Goal: Task Accomplishment & Management: Use online tool/utility

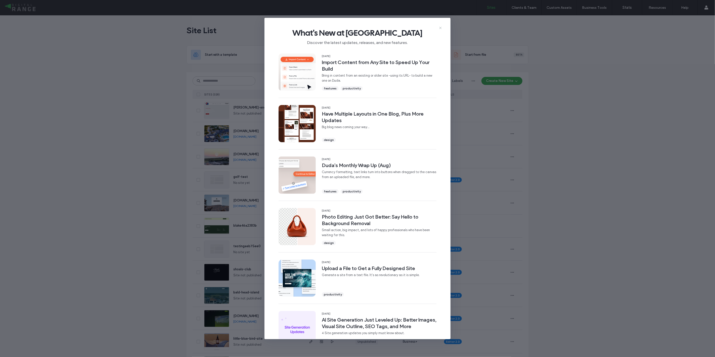
click at [439, 27] on icon at bounding box center [441, 28] width 4 height 4
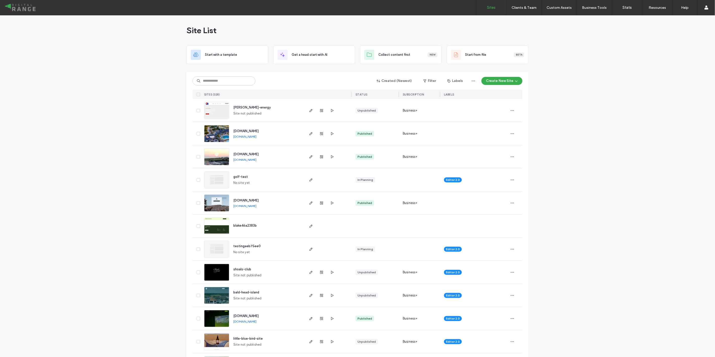
click at [220, 156] on img at bounding box center [216, 166] width 25 height 34
click at [219, 81] on input at bounding box center [224, 80] width 63 height 9
click at [213, 198] on img at bounding box center [216, 212] width 25 height 34
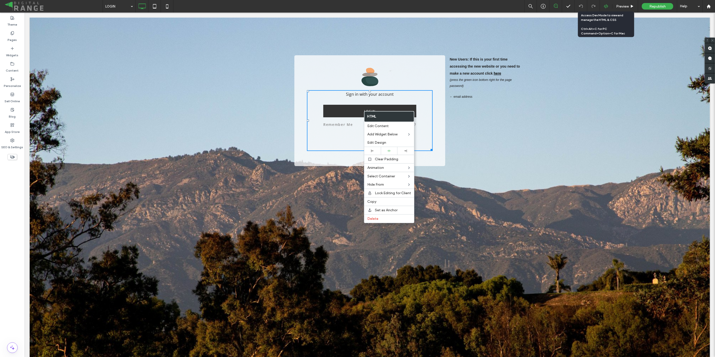
click at [606, 8] on icon at bounding box center [606, 6] width 5 height 5
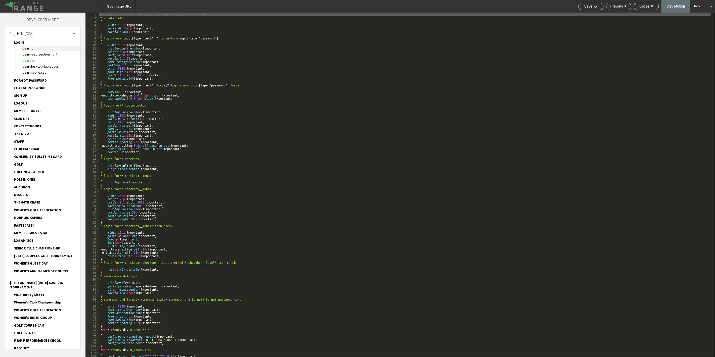
click at [31, 49] on span "LOGIN.html" at bounding box center [50, 48] width 59 height 5
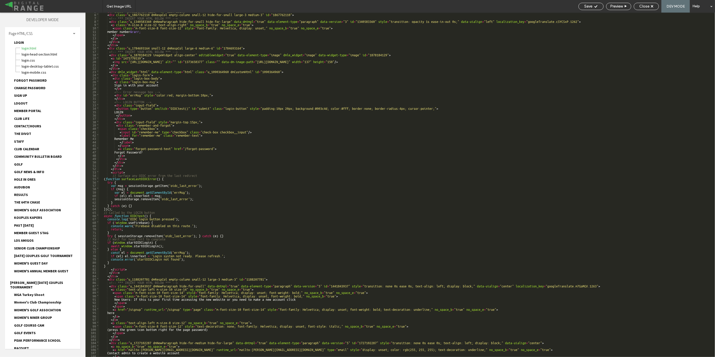
scroll to position [17, 0]
click at [221, 214] on div "< div class = "dmRespColsWrapper" id = "1259728206" > < div class = "u_18677621…" at bounding box center [405, 185] width 612 height 352
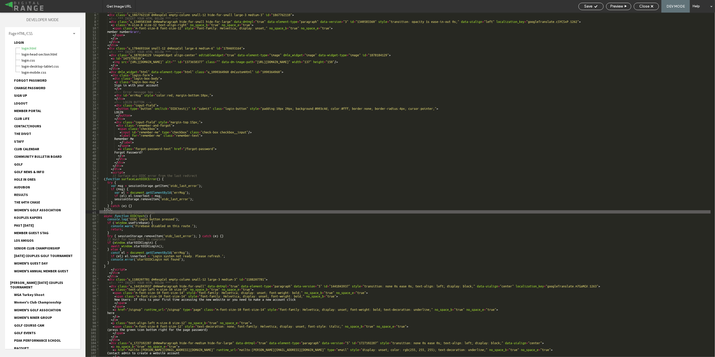
click at [174, 218] on div "< div class = "dmRespColsWrapper" id = "1259728206" > < div class = "u_18677621…" at bounding box center [405, 185] width 612 height 352
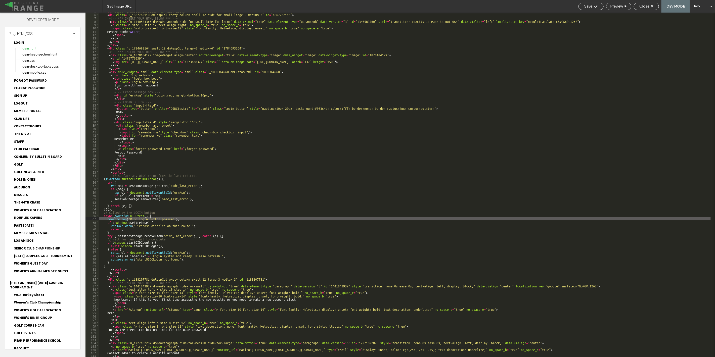
click at [168, 216] on div "< div class = "dmRespColsWrapper" id = "1259728206" > < div class = "u_18677621…" at bounding box center [405, 185] width 612 height 352
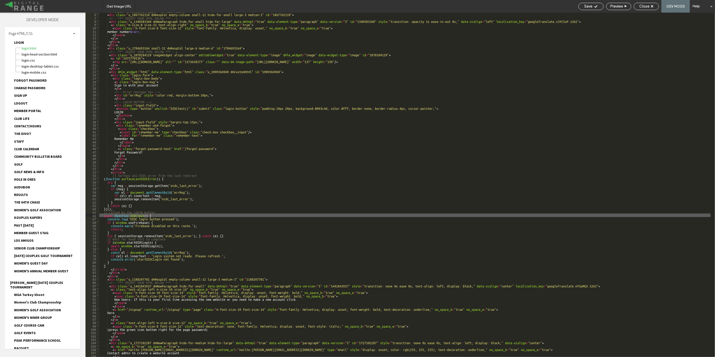
click at [161, 242] on div "< div class = "dmRespColsWrapper" id = "1259728206" > < div class = "u_18677621…" at bounding box center [405, 185] width 612 height 352
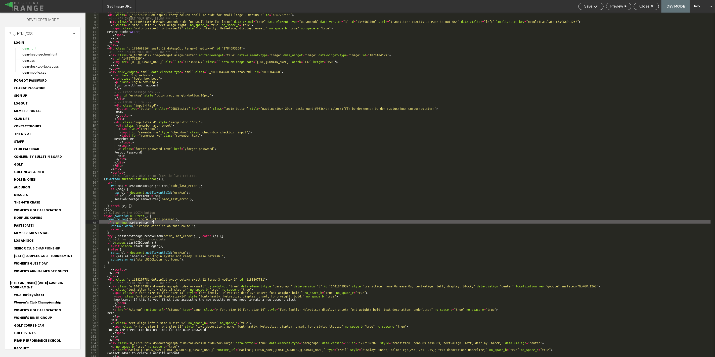
drag, startPoint x: 169, startPoint y: 223, endPoint x: 169, endPoint y: 240, distance: 17.4
click at [169, 240] on div "< div class = "dmRespColsWrapper" id = "1259728206" > < div class = "u_18677621…" at bounding box center [405, 185] width 612 height 352
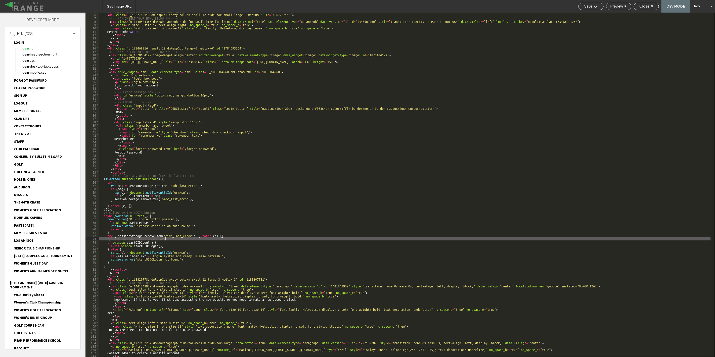
click at [170, 242] on div "< div class = "dmRespColsWrapper" id = "1259728206" > < div class = "u_18677621…" at bounding box center [405, 185] width 612 height 352
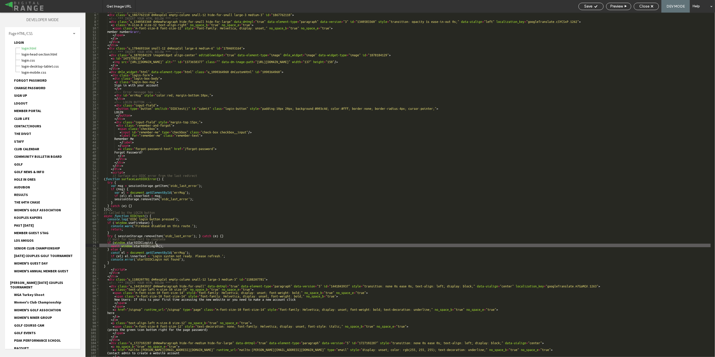
drag, startPoint x: 134, startPoint y: 245, endPoint x: 157, endPoint y: 245, distance: 22.9
click at [157, 245] on div "< div class = "dmRespColsWrapper" id = "1259728206" > < div class = "u_18677621…" at bounding box center [405, 185] width 612 height 352
click at [165, 246] on div "< div class = "dmRespColsWrapper" id = "1259728206" > < div class = "u_18677621…" at bounding box center [405, 185] width 612 height 352
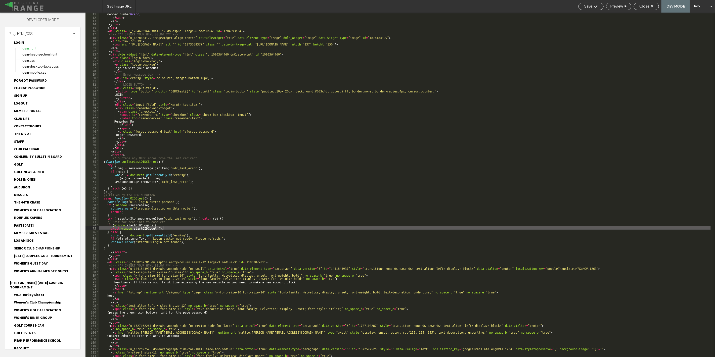
scroll to position [34, 0]
click at [238, 232] on div "member number &rarr; </ span > </ p > </ div > </ div > < div class = "u_178469…" at bounding box center [405, 188] width 612 height 352
drag, startPoint x: 138, startPoint y: 228, endPoint x: 162, endPoint y: 227, distance: 24.4
click at [162, 227] on div "member number &rarr; </ span > </ p > </ div > </ div > < div class = "u_178469…" at bounding box center [405, 188] width 612 height 352
click at [193, 230] on div "member number &rarr; </ span > </ p > </ div > </ div > < div class = "u_178469…" at bounding box center [405, 188] width 612 height 352
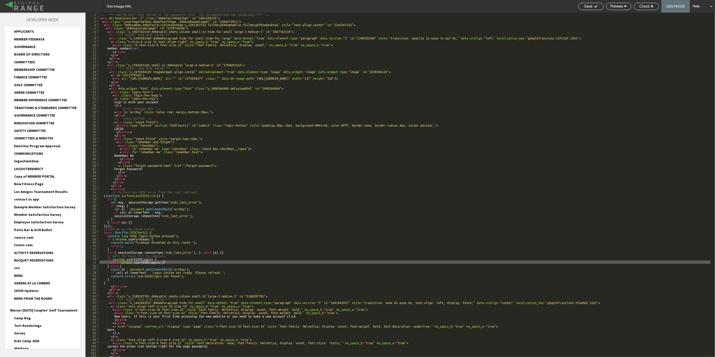
scroll to position [427, 0]
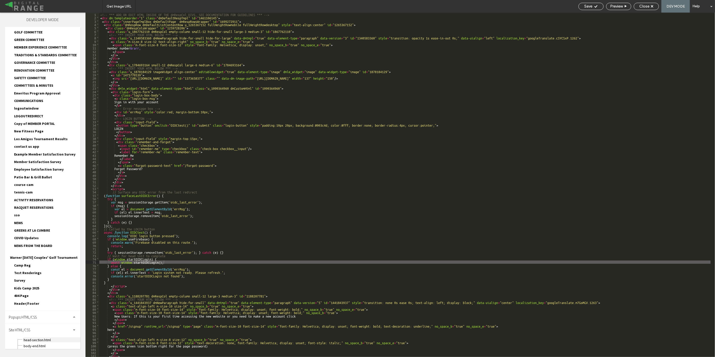
scroll to position [470, 0]
click at [50, 336] on div "head-section.html" at bounding box center [51, 339] width 57 height 6
click at [48, 337] on span "head-section.html" at bounding box center [51, 339] width 57 height 5
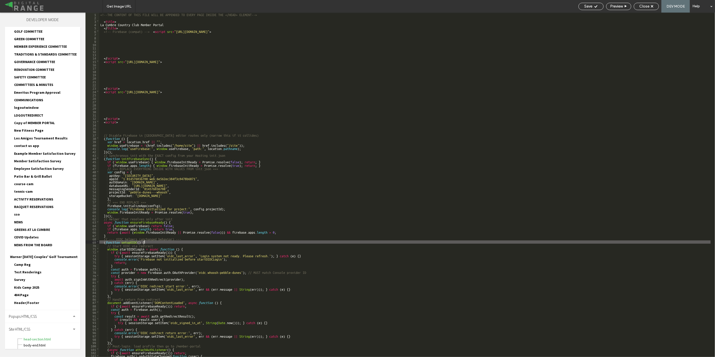
click at [145, 242] on div "<!--THE CONTENT OF THIS FILE WILL BE APPENDED TO EVERY PAGE INSIDE THE </HEAD> …" at bounding box center [405, 189] width 612 height 352
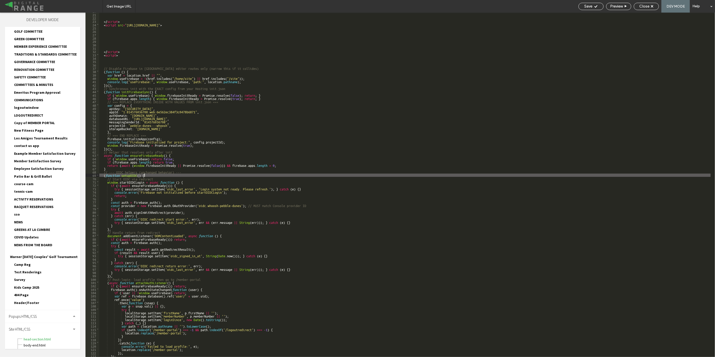
scroll to position [67, 0]
click at [198, 182] on div "</ script > < script src = "https://www.gstatic.com/firebasejs/10.12.4/firebase…" at bounding box center [405, 185] width 612 height 352
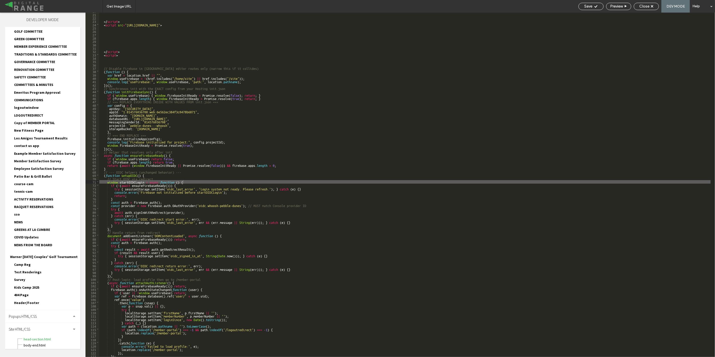
click at [150, 177] on div "</ script > < script src = "https://www.gstatic.com/firebasejs/10.12.4/firebase…" at bounding box center [405, 185] width 612 height 352
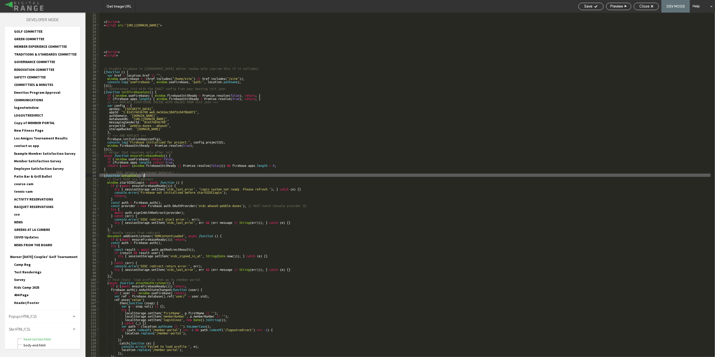
click at [185, 181] on div "</ script > < script src = "https://www.gstatic.com/firebasejs/10.12.4/firebase…" at bounding box center [405, 185] width 612 height 352
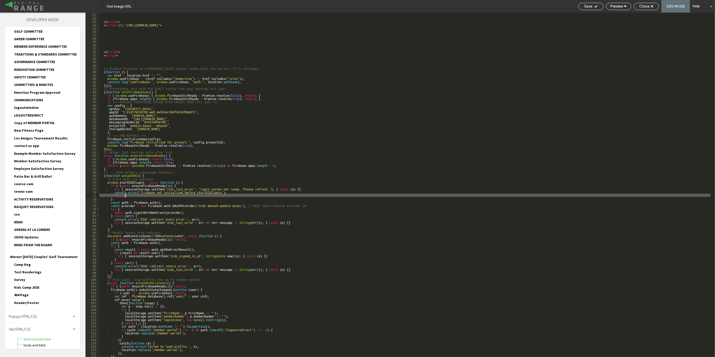
click at [124, 197] on div "</ script > < script src = "https://www.gstatic.com/firebasejs/10.12.4/firebase…" at bounding box center [405, 185] width 612 height 352
click at [162, 202] on div "</ script > < script src = "https://www.gstatic.com/firebasejs/10.12.4/firebase…" at bounding box center [405, 185] width 612 height 352
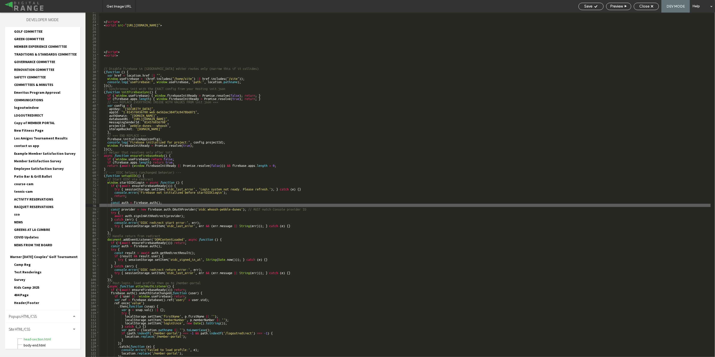
click at [176, 206] on div "</ script > < script src = "https://www.gstatic.com/firebasejs/10.12.4/firebase…" at bounding box center [405, 185] width 612 height 352
click at [154, 202] on div "</ script > < script src = "https://www.gstatic.com/firebasejs/10.12.4/firebase…" at bounding box center [405, 185] width 612 height 352
click at [154, 205] on div "</ script > < script src = "https://www.gstatic.com/firebasejs/10.12.4/firebase…" at bounding box center [405, 185] width 612 height 352
click at [137, 206] on div "</ script > < script src = "https://www.gstatic.com/firebasejs/10.12.4/firebase…" at bounding box center [405, 185] width 612 height 352
type textarea "**"
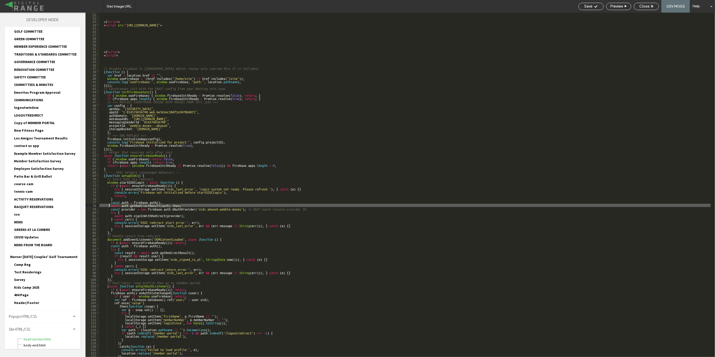
drag, startPoint x: 185, startPoint y: 205, endPoint x: 109, endPoint y: 206, distance: 75.2
click at [109, 206] on div "</ script > < script src = "https://www.gstatic.com/firebasejs/10.12.4/firebase…" at bounding box center [405, 185] width 612 height 352
click at [109, 206] on div "</ script > < script src = "https://www.gstatic.com/firebasejs/10.12.4/firebase…" at bounding box center [405, 185] width 612 height 345
drag, startPoint x: 186, startPoint y: 206, endPoint x: 111, endPoint y: 205, distance: 75.5
click at [111, 205] on div "</ script > < script src = "https://www.gstatic.com/firebasejs/10.12.4/firebase…" at bounding box center [405, 185] width 612 height 352
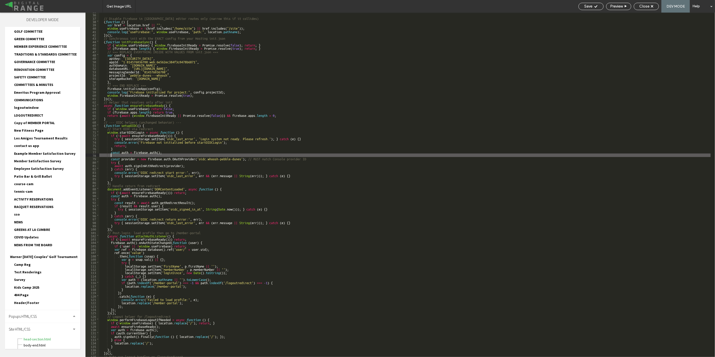
scroll to position [117, 0]
click at [188, 166] on div "// Disable Firebase in Duda editor routes only (narrow this if it collides) ( f…" at bounding box center [405, 186] width 612 height 352
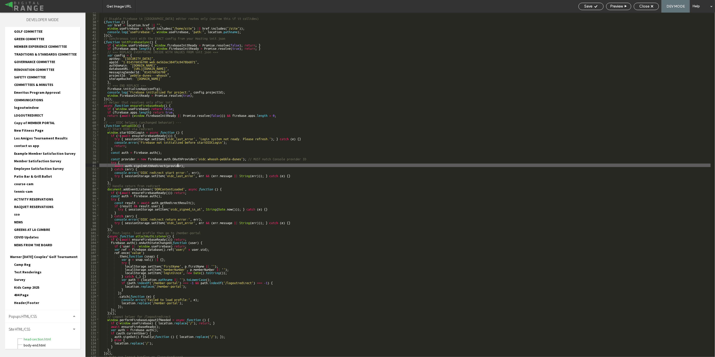
click at [179, 167] on div "// Disable Firebase in Duda editor routes only (narrow this if it collides) ( f…" at bounding box center [405, 186] width 612 height 352
click at [188, 165] on div "// Disable Firebase in Duda editor routes only (narrow this if it collides) ( f…" at bounding box center [405, 186] width 612 height 352
drag, startPoint x: 134, startPoint y: 165, endPoint x: 177, endPoint y: 165, distance: 43.8
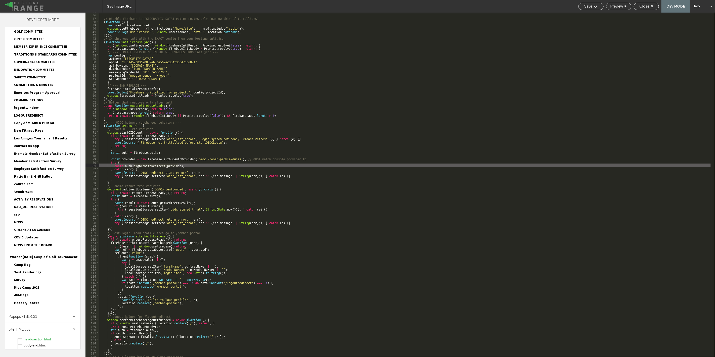
click at [177, 165] on div "// Disable Firebase in Duda editor routes only (narrow this if it collides) ( f…" at bounding box center [405, 186] width 612 height 352
click at [185, 166] on div "// Disable Firebase in Duda editor routes only (narrow this if it collides) ( f…" at bounding box center [405, 186] width 612 height 352
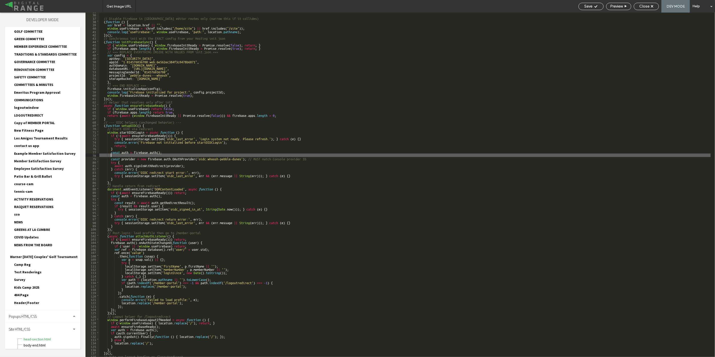
click at [150, 155] on div "// Disable Firebase in Duda editor routes only (narrow this if it collides) ( f…" at bounding box center [405, 186] width 612 height 352
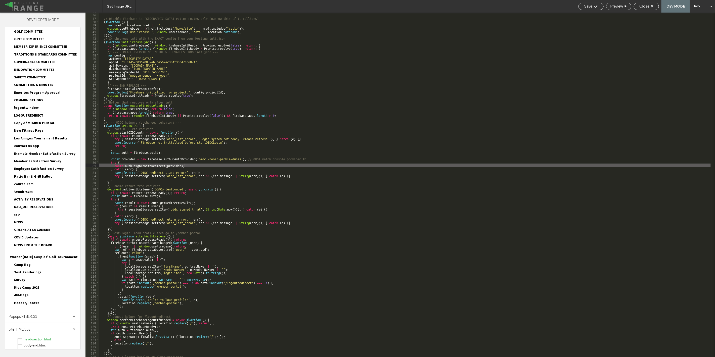
click at [210, 165] on div "// Disable Firebase in Duda editor routes only (narrow this if it collides) ( f…" at bounding box center [405, 186] width 612 height 352
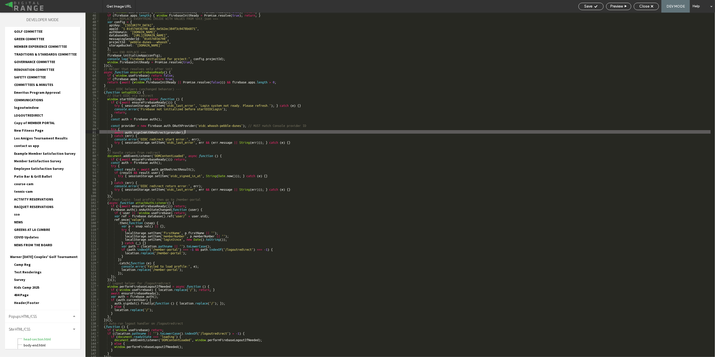
scroll to position [167, 0]
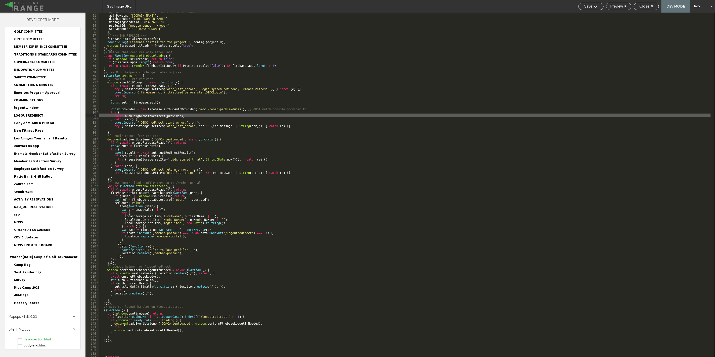
click at [180, 185] on div "appId : "1:814576036708:web:6e562ec384f3c0478b6871" , authDomain : "pebble-dune…" at bounding box center [405, 186] width 612 height 352
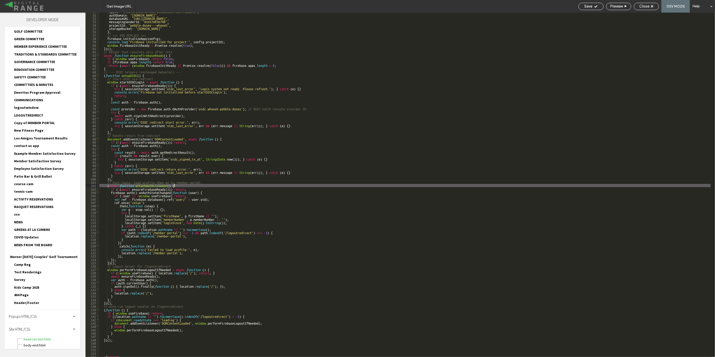
click at [206, 189] on div "appId : "1:814576036708:web:6e562ec384f3c0478b6871" , authDomain : "pebble-dune…" at bounding box center [405, 186] width 612 height 352
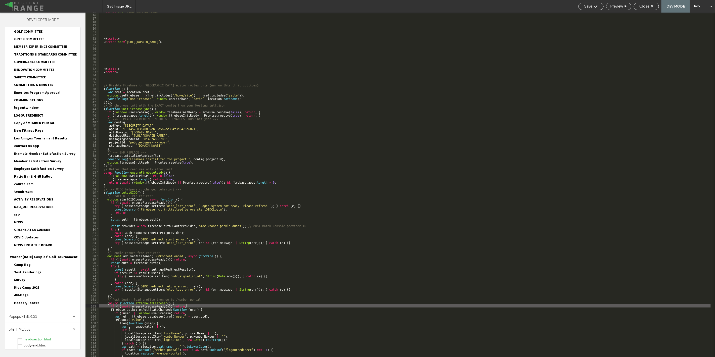
scroll to position [67, 0]
